Goal: Use online tool/utility: Use online tool/utility

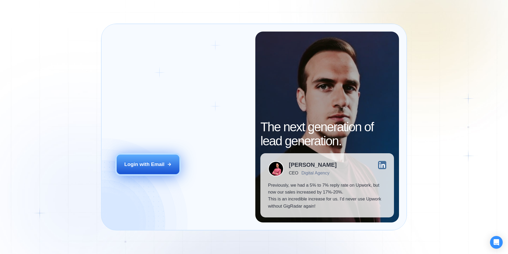
click at [152, 165] on div "Login with Email" at bounding box center [144, 164] width 40 height 7
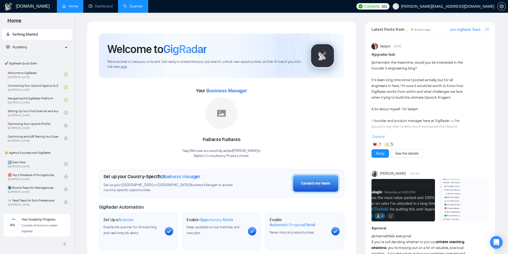
click at [137, 8] on link "Scanner" at bounding box center [133, 6] width 20 height 4
